Goal: Task Accomplishment & Management: Use online tool/utility

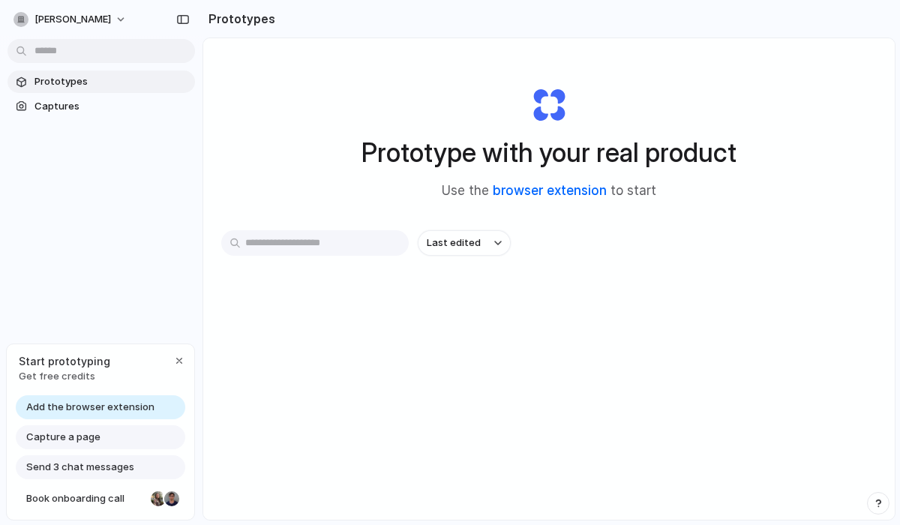
click at [560, 190] on link "browser extension" at bounding box center [550, 190] width 114 height 15
click at [299, 233] on input "text" at bounding box center [315, 243] width 188 height 26
paste input "**********"
type input "**********"
click at [539, 191] on link "browser extension" at bounding box center [550, 190] width 114 height 15
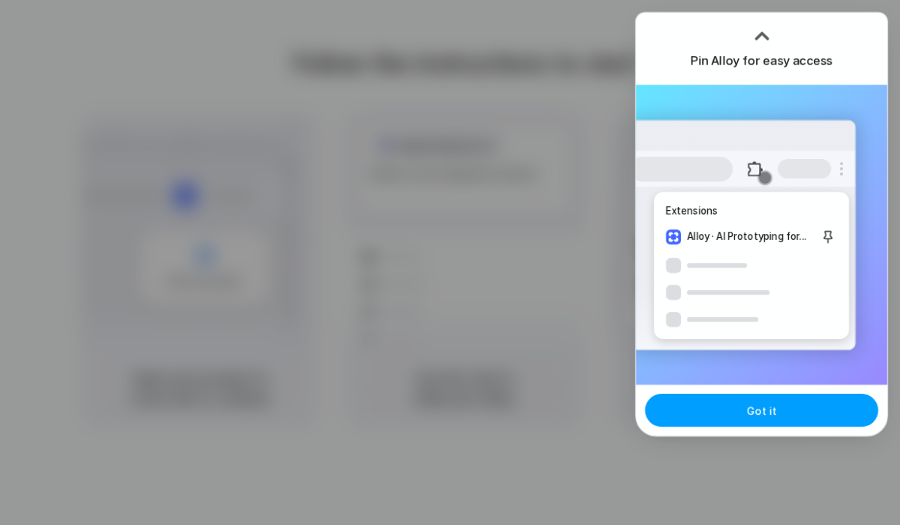
click at [798, 424] on button "Got it" at bounding box center [761, 410] width 233 height 33
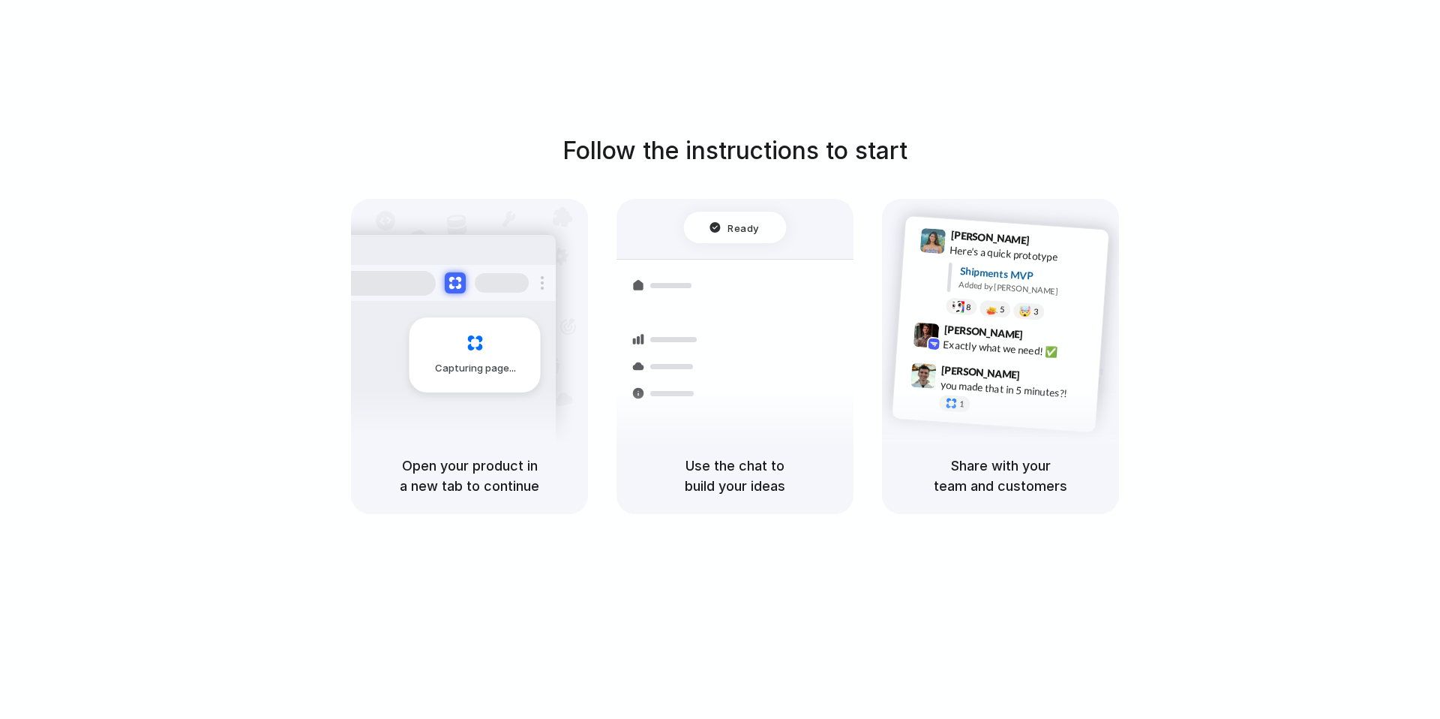
click at [687, 469] on h5 "Use the chat to build your ideas" at bounding box center [735, 475] width 201 height 41
click at [758, 234] on span "Freight Shipments v1" at bounding box center [715, 233] width 98 height 15
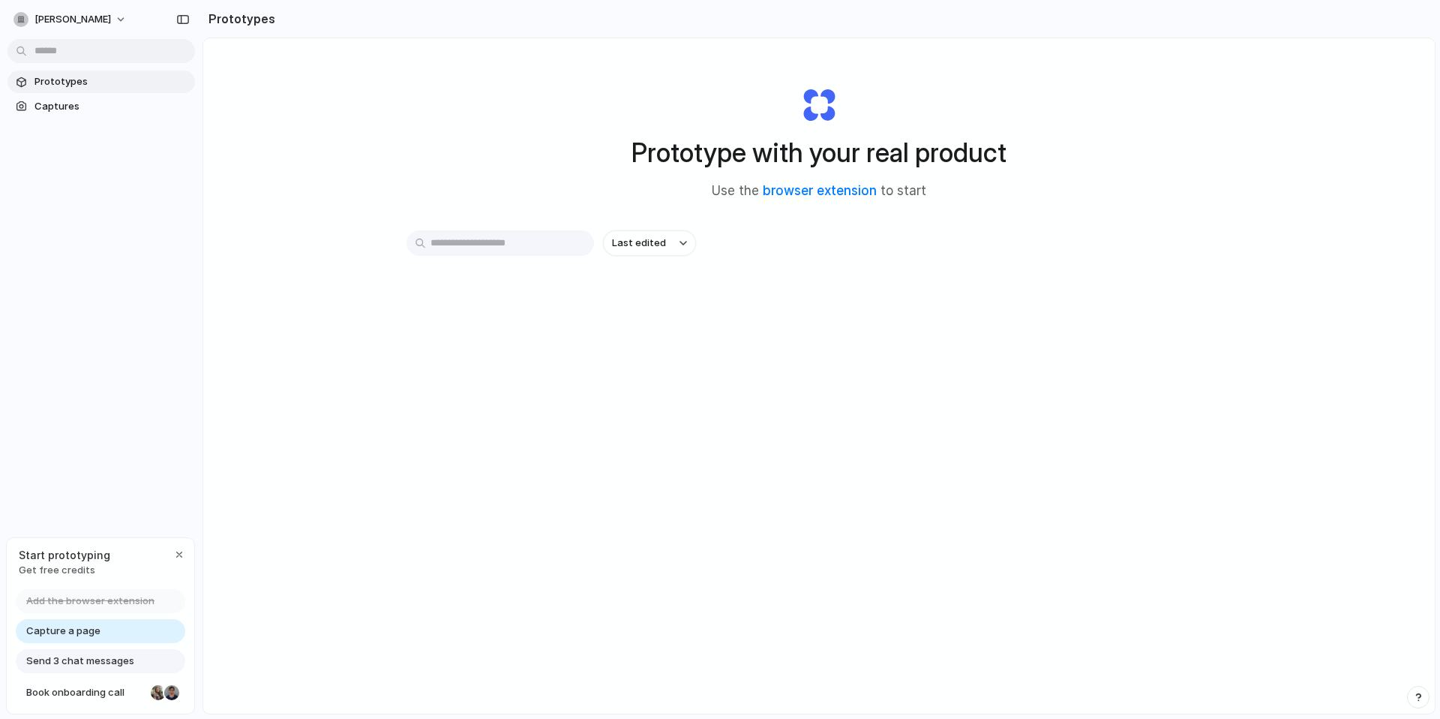
click at [115, 50] on body "[PERSON_NAME] Prototypes Captures Start prototyping Get free credits Add the br…" at bounding box center [720, 359] width 1440 height 719
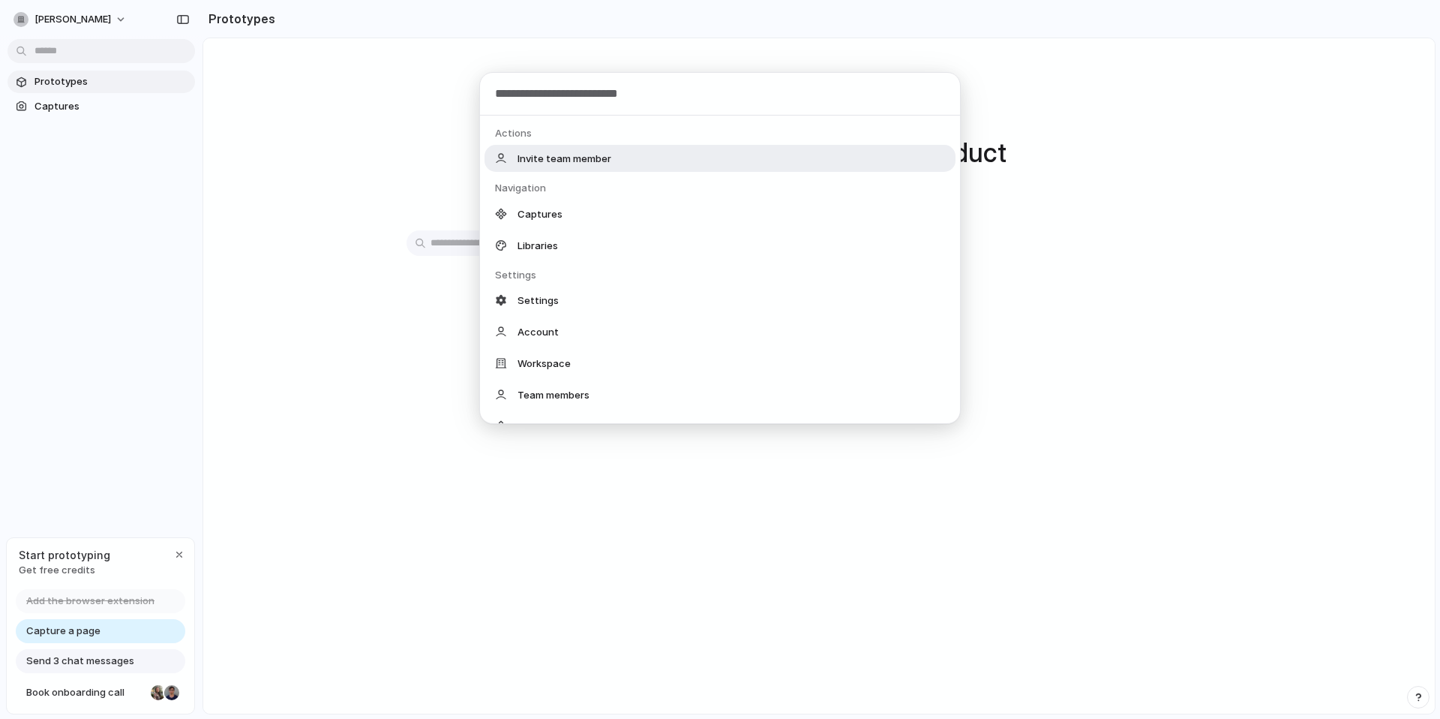
click at [116, 50] on div "Actions Invite team member Navigation Captures Libraries Settings Settings Acco…" at bounding box center [720, 359] width 1440 height 719
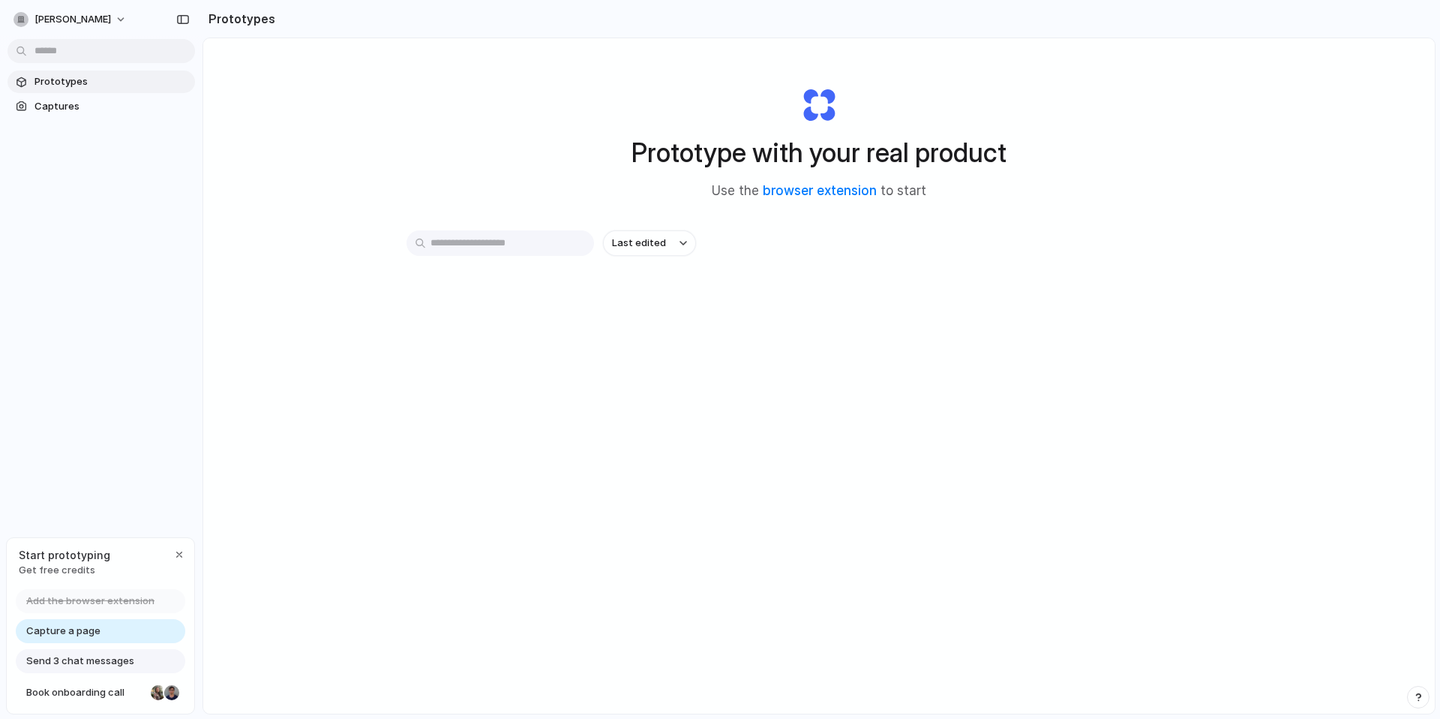
click at [130, 657] on span "Send 3 chat messages" at bounding box center [80, 660] width 108 height 15
click at [123, 659] on span "Send 3 chat messages" at bounding box center [80, 660] width 108 height 15
click at [172, 551] on button "button" at bounding box center [179, 554] width 18 height 18
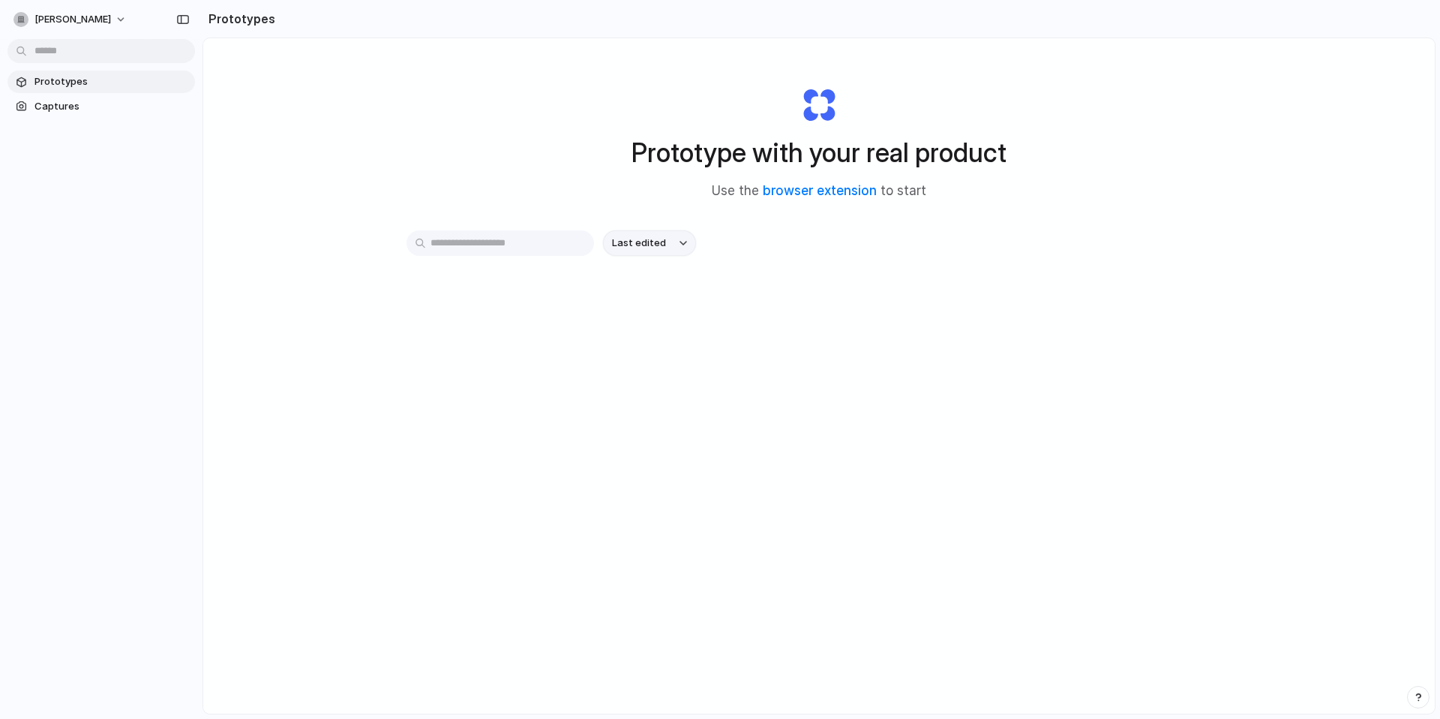
click at [676, 231] on button "Last edited" at bounding box center [649, 243] width 93 height 26
click at [677, 235] on div "Last edited Last created Alphabetical" at bounding box center [720, 359] width 1440 height 719
click at [677, 236] on button "Last edited" at bounding box center [649, 243] width 93 height 26
click at [677, 236] on div "Last edited Last created Alphabetical" at bounding box center [720, 359] width 1440 height 719
click at [121, 106] on span "Captures" at bounding box center [112, 106] width 155 height 15
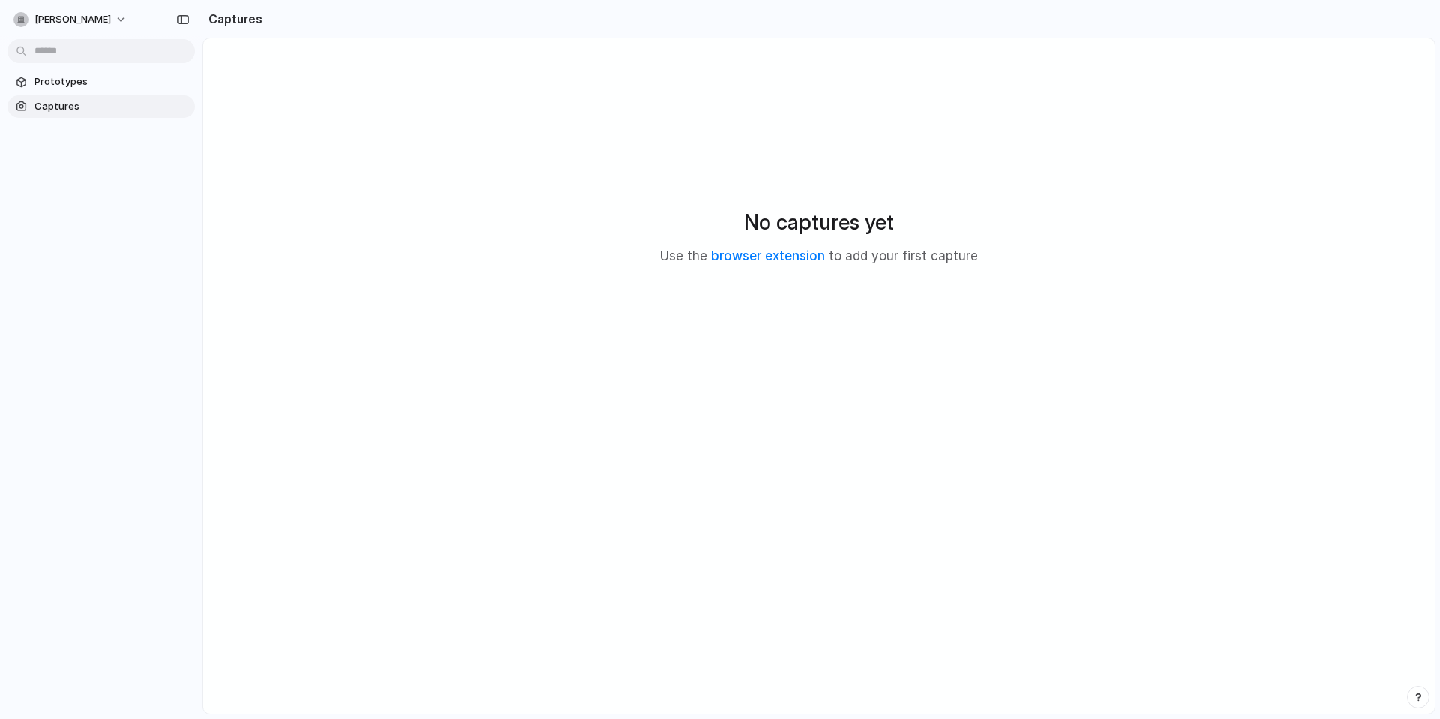
click at [94, 55] on body "nimit-bhatia Prototypes Captures Captures No captures yet Use the browser exten…" at bounding box center [720, 359] width 1440 height 719
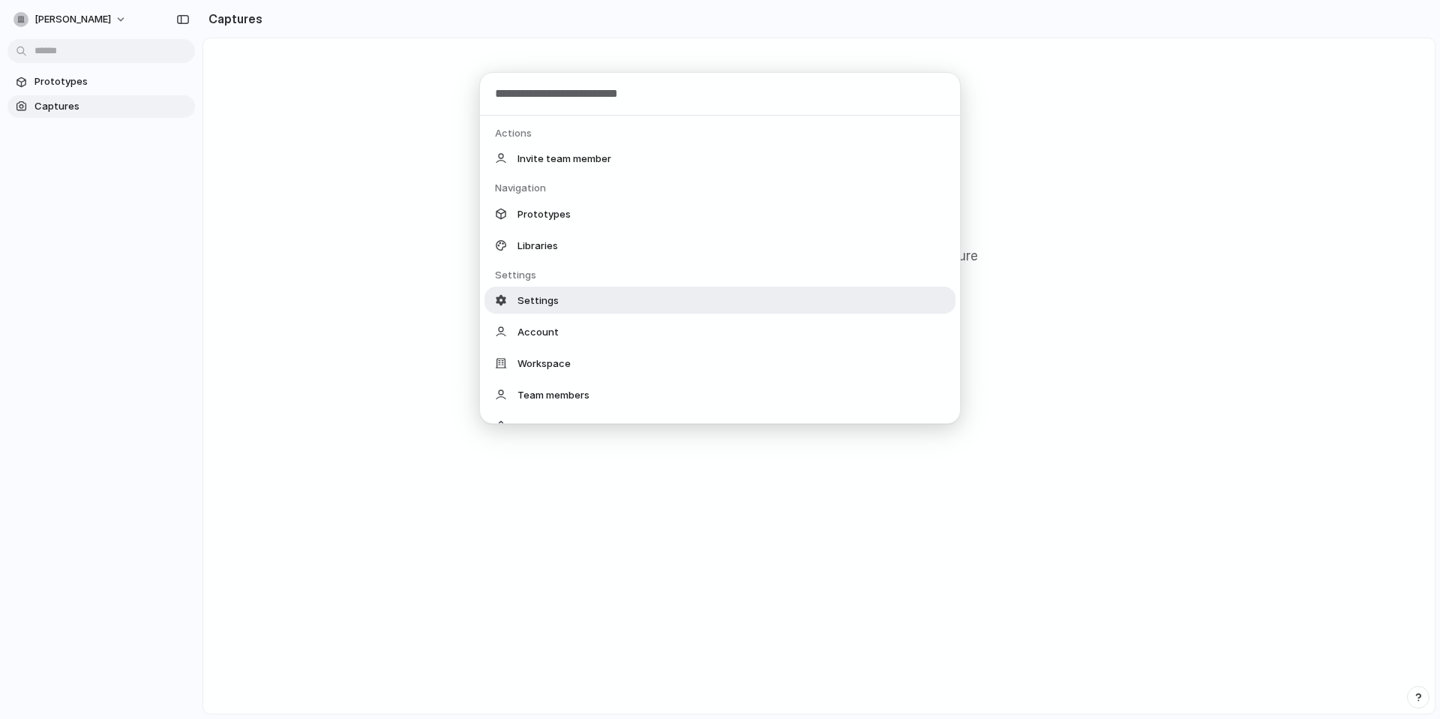
click at [213, 77] on div "Actions Invite team member Navigation Prototypes Libraries Settings Settings Ac…" at bounding box center [720, 359] width 1440 height 719
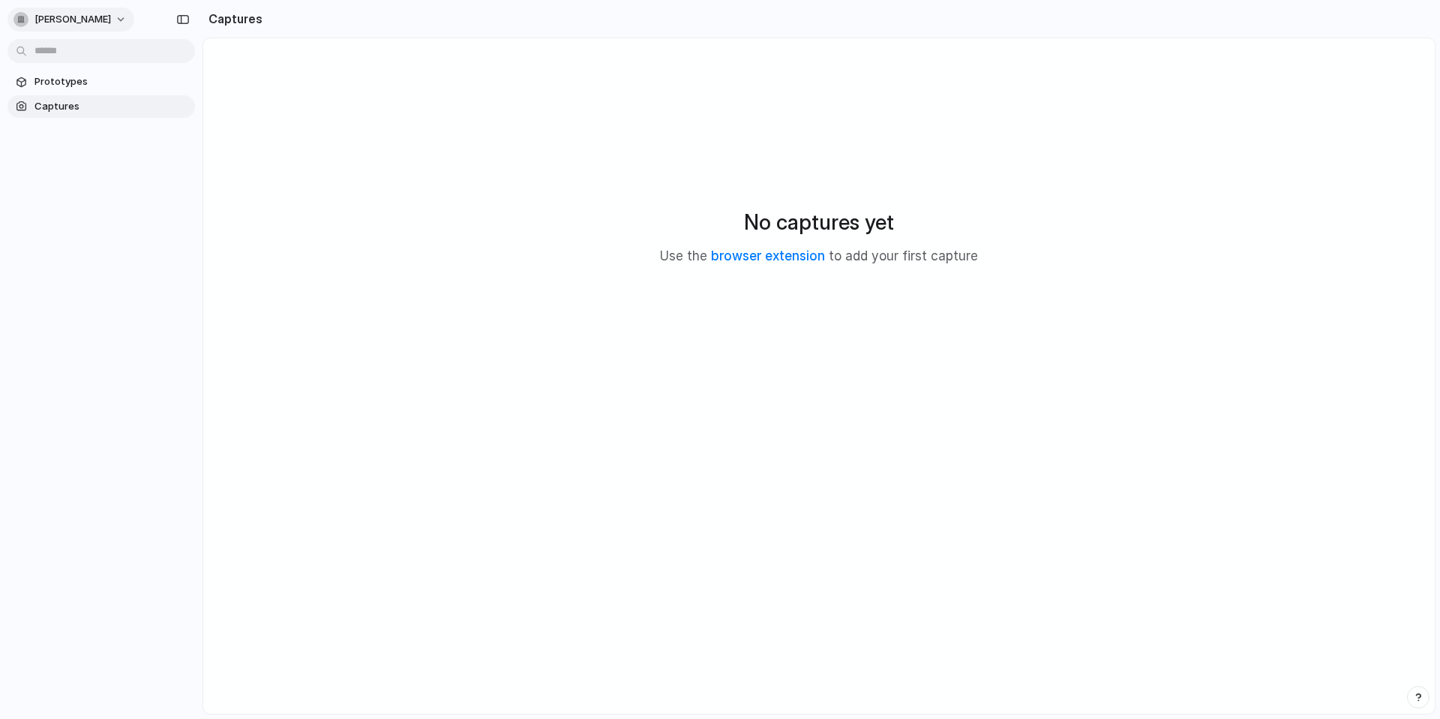
click at [95, 17] on button "nimit-bhatia" at bounding box center [71, 20] width 127 height 24
click at [97, 17] on div "Settings Invite members Change theme Sign out" at bounding box center [720, 359] width 1440 height 719
click at [97, 17] on button "nimit-bhatia" at bounding box center [71, 20] width 127 height 24
click at [113, 104] on div at bounding box center [124, 150] width 23 height 128
click at [112, 104] on li "Change theme" at bounding box center [73, 101] width 125 height 24
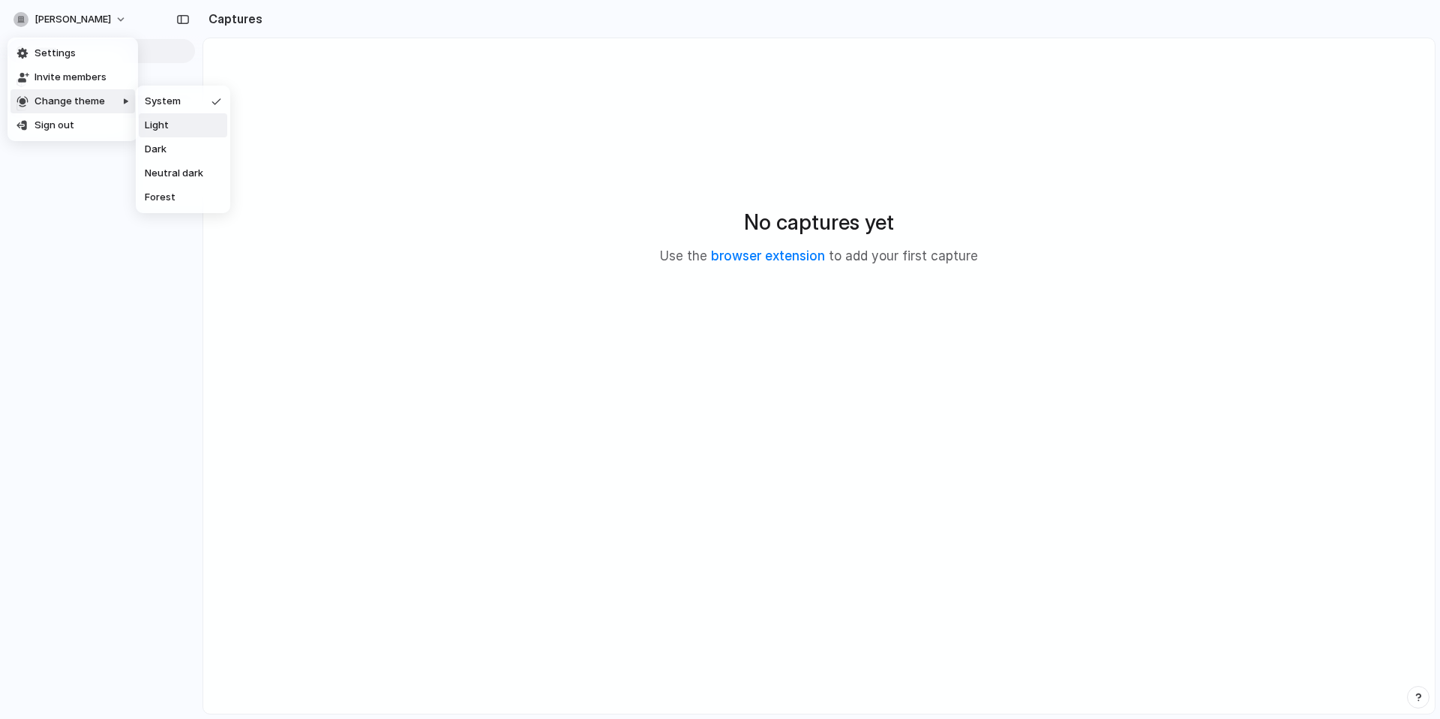
click at [166, 133] on li "Light" at bounding box center [183, 125] width 89 height 24
click at [104, 21] on button "[PERSON_NAME]" at bounding box center [71, 20] width 127 height 24
click at [182, 176] on span "Neutral dark" at bounding box center [174, 173] width 59 height 15
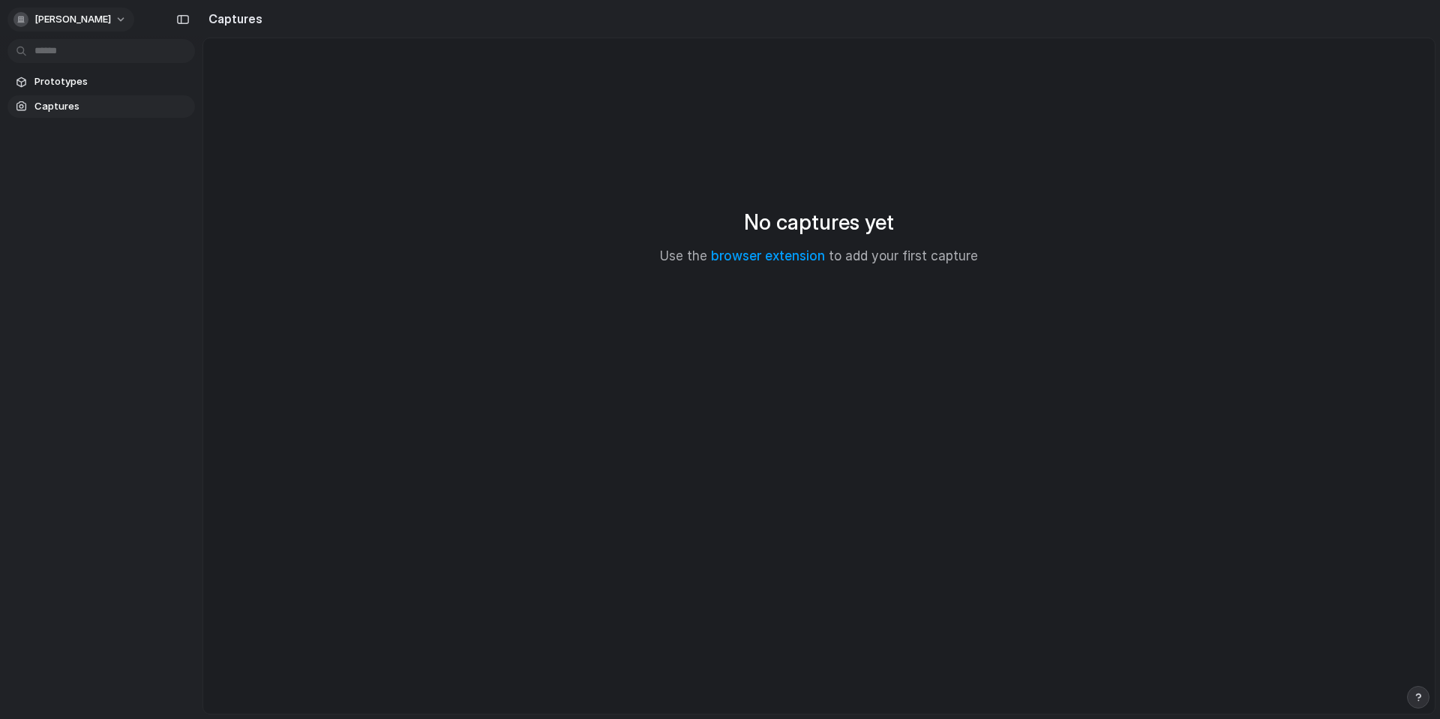
click at [97, 23] on button "[PERSON_NAME]" at bounding box center [71, 20] width 127 height 24
click at [153, 200] on span "Forest" at bounding box center [160, 197] width 31 height 15
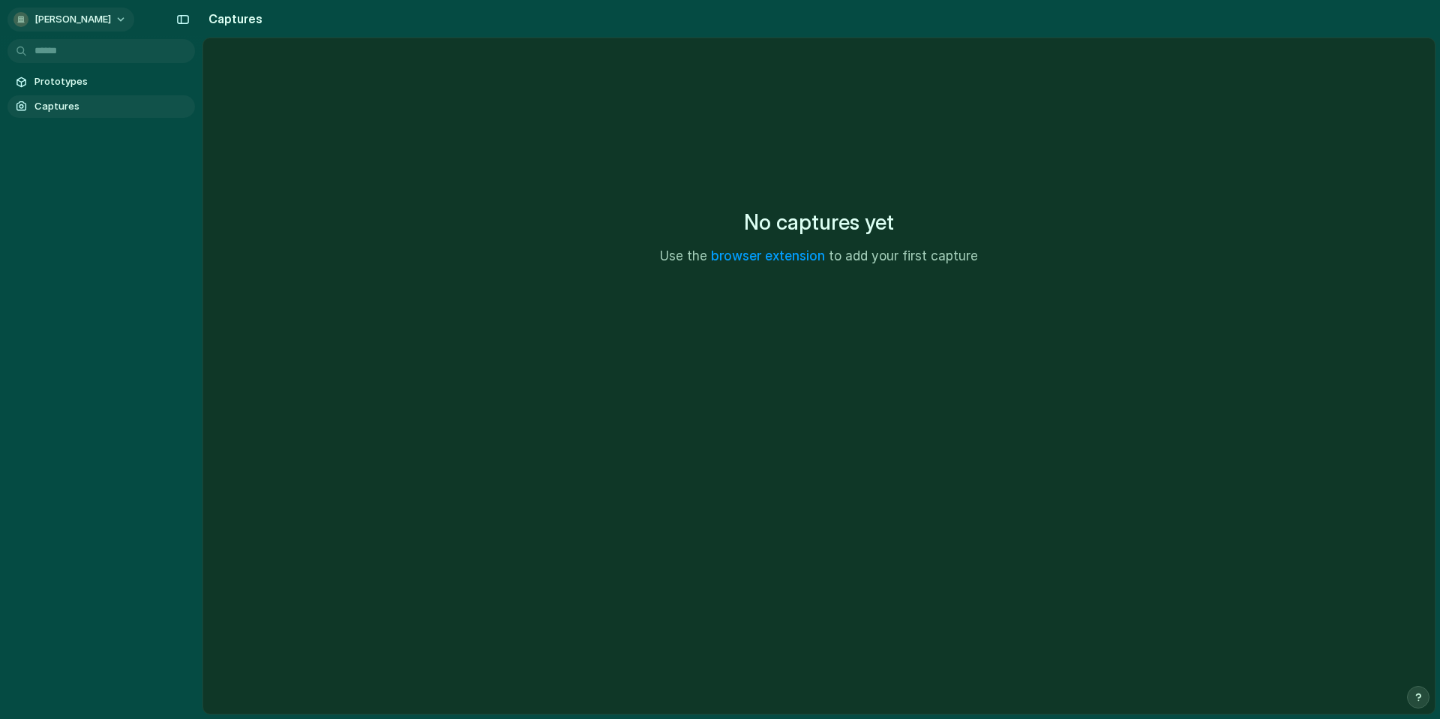
click at [100, 19] on button "[PERSON_NAME]" at bounding box center [71, 20] width 127 height 24
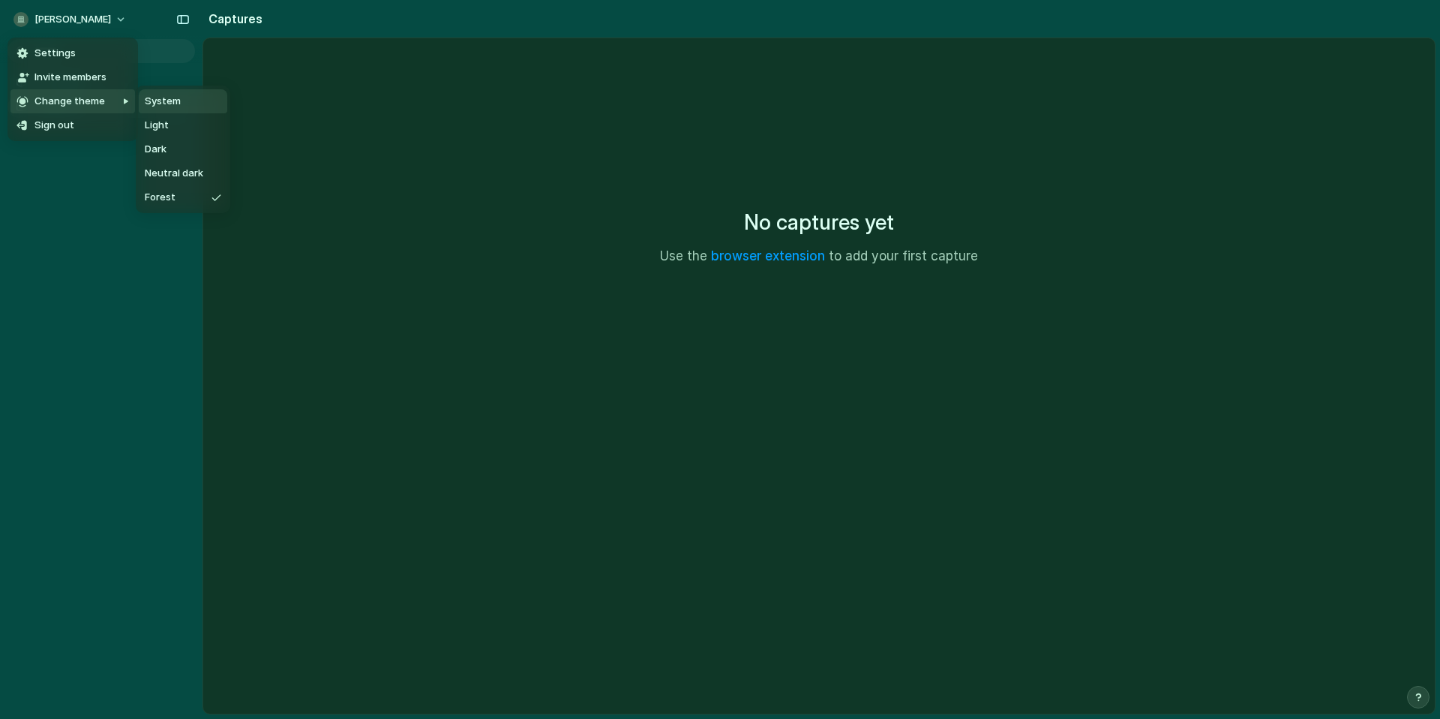
click at [107, 99] on div at bounding box center [120, 150] width 32 height 128
click at [168, 121] on li "Light" at bounding box center [183, 125] width 89 height 24
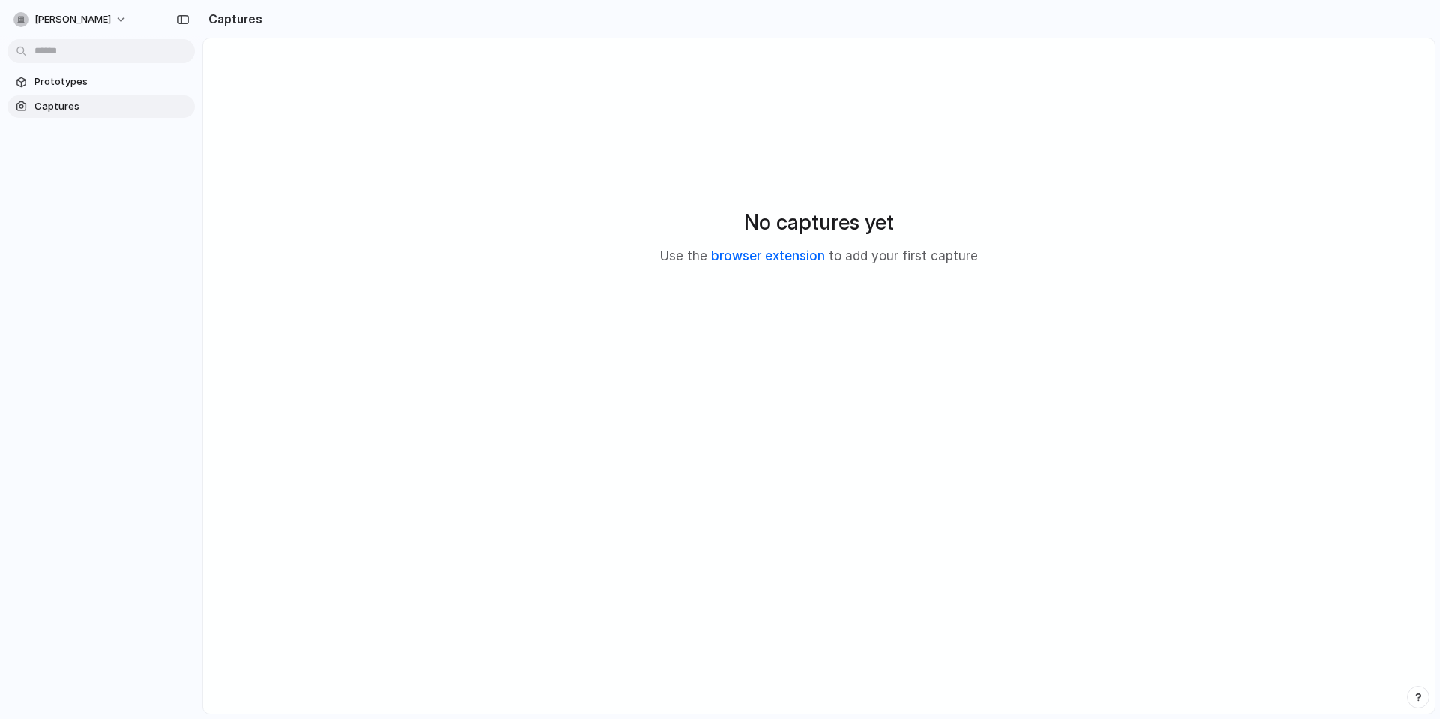
click at [761, 262] on link "browser extension" at bounding box center [768, 255] width 114 height 15
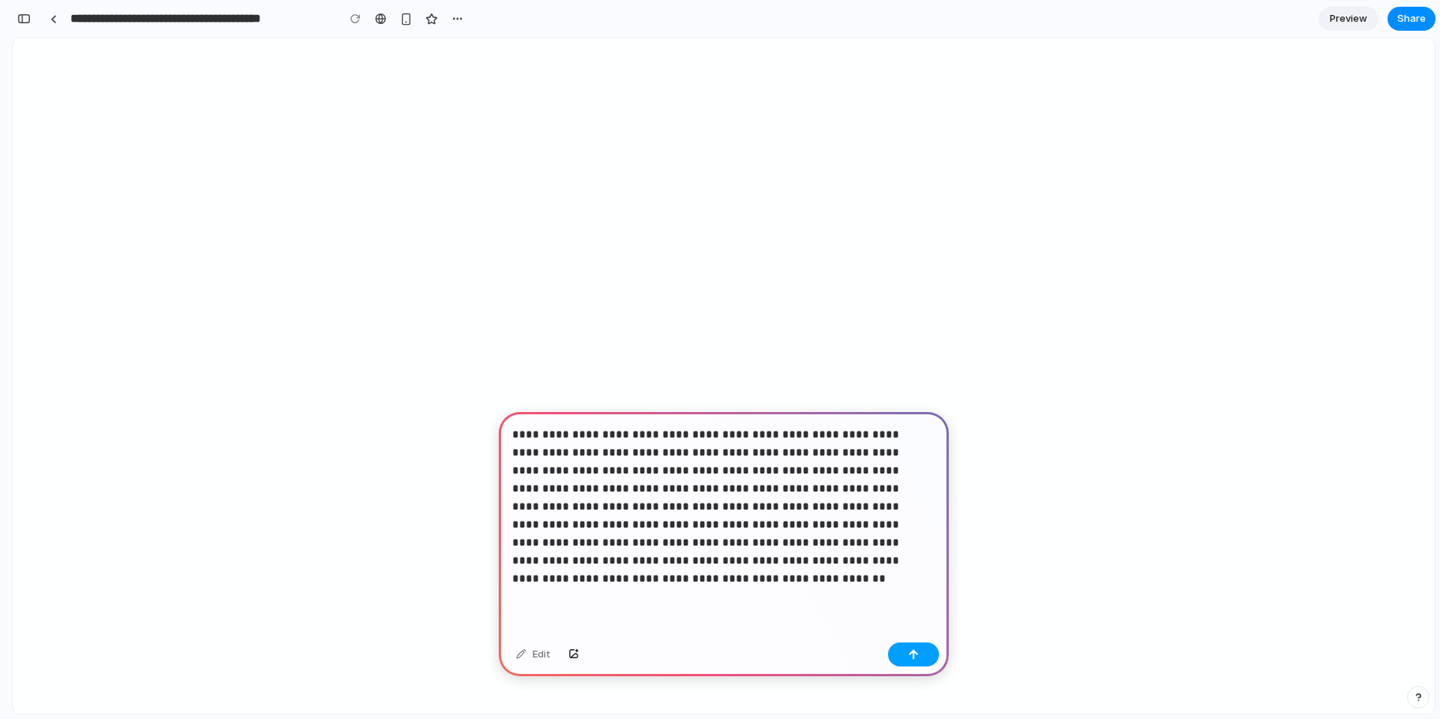
click at [922, 659] on button "button" at bounding box center [913, 654] width 51 height 24
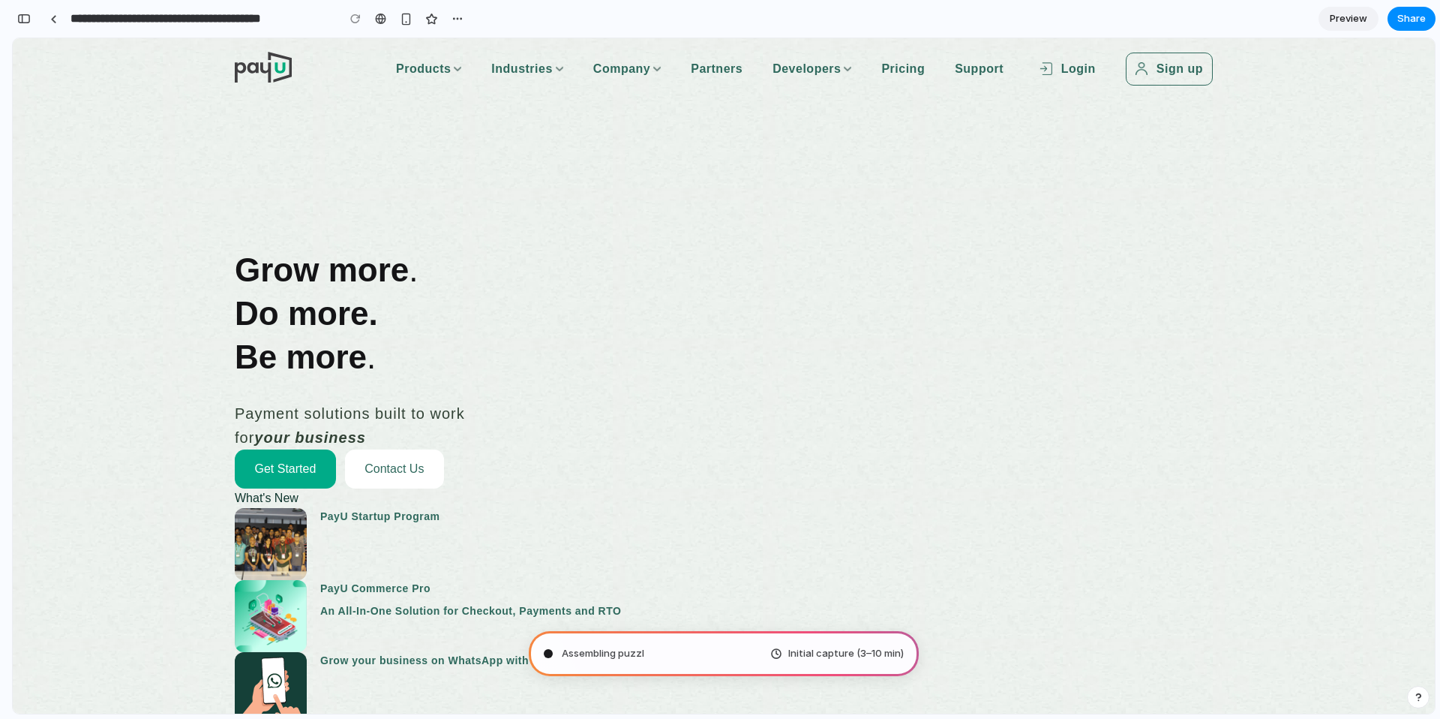
type input "**********"
